Goal: Task Accomplishment & Management: Complete application form

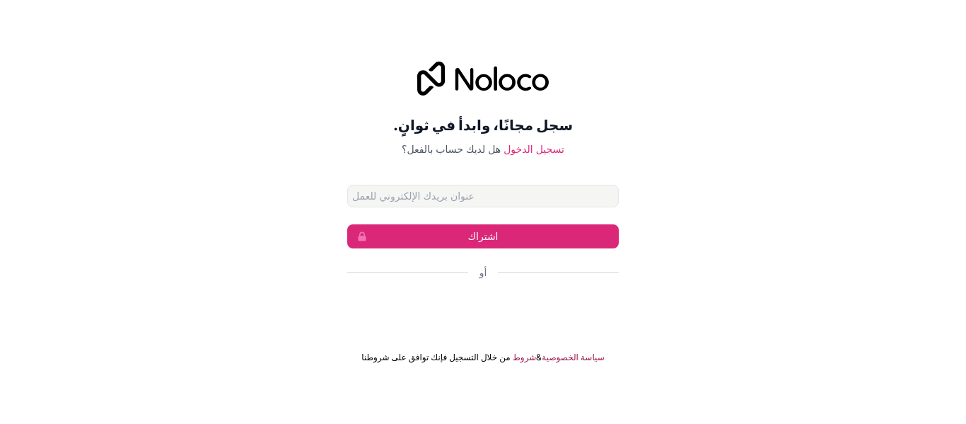
click at [526, 193] on input "عنوان البريد الإلكتروني" at bounding box center [483, 196] width 272 height 23
type input "[EMAIL_ADDRESS][DOMAIN_NAME]"
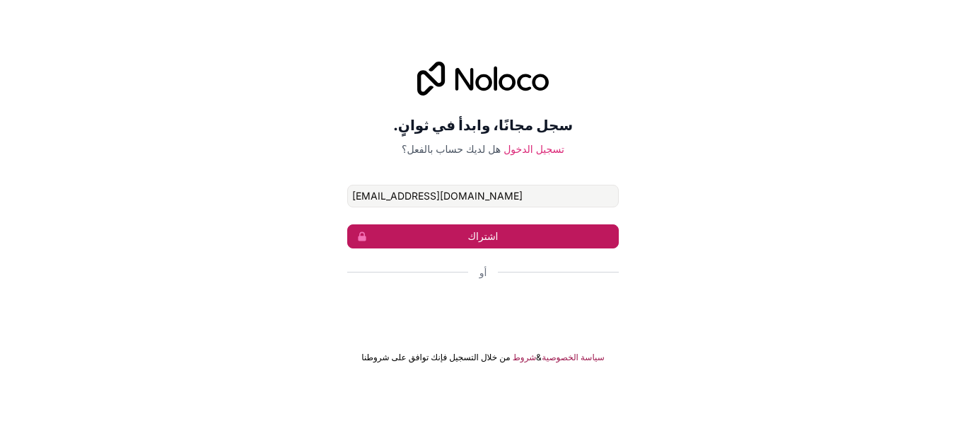
click at [496, 241] on font "اشتراك" at bounding box center [483, 236] width 30 height 12
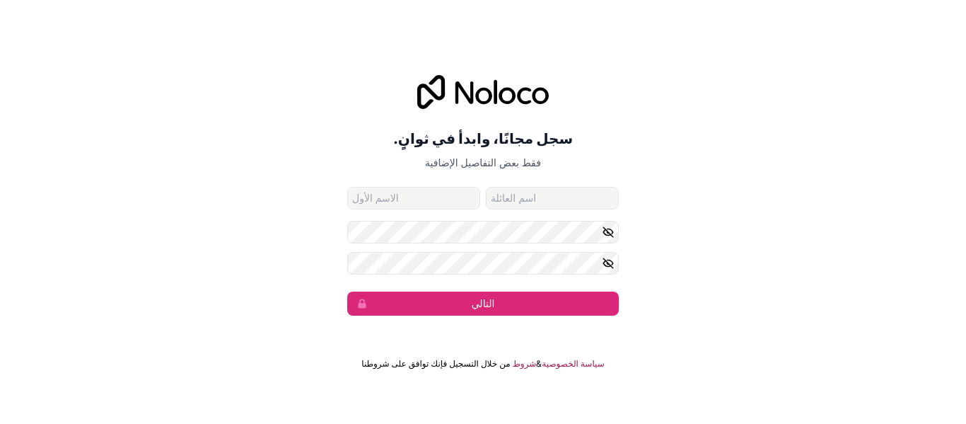
click at [444, 201] on input "الاسم الأول" at bounding box center [413, 198] width 133 height 23
type input "YAHIA"
click at [504, 195] on input "اسم العائلة" at bounding box center [552, 198] width 133 height 23
type input "ALGHHHH"
click at [443, 246] on form "[EMAIL_ADDRESS][DOMAIN_NAME] [PERSON_NAME] [DEMOGRAPHIC_DATA]" at bounding box center [483, 251] width 272 height 129
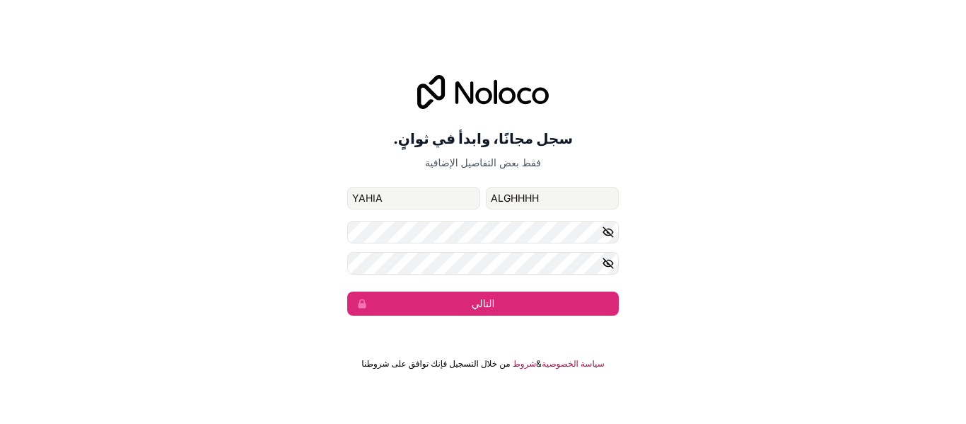
click at [606, 227] on icon "button" at bounding box center [608, 232] width 13 height 13
click at [608, 266] on icon "button" at bounding box center [608, 263] width 10 height 6
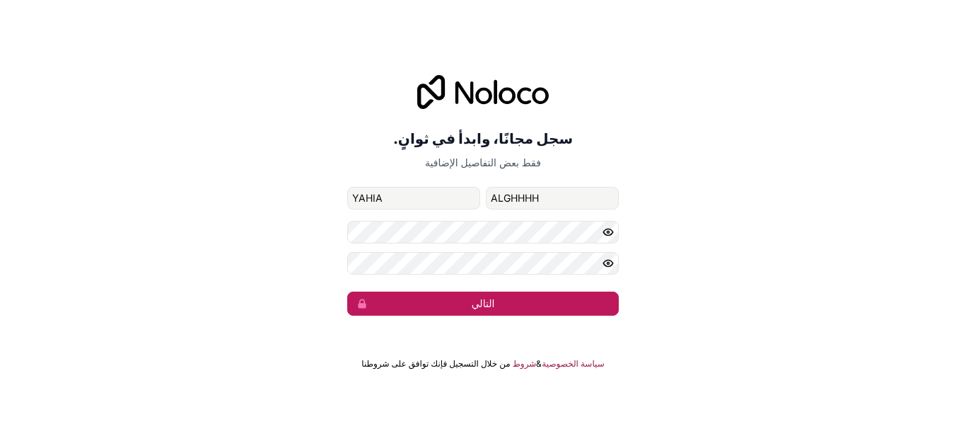
click at [512, 304] on button "التالي" at bounding box center [483, 303] width 272 height 24
